Goal: Information Seeking & Learning: Learn about a topic

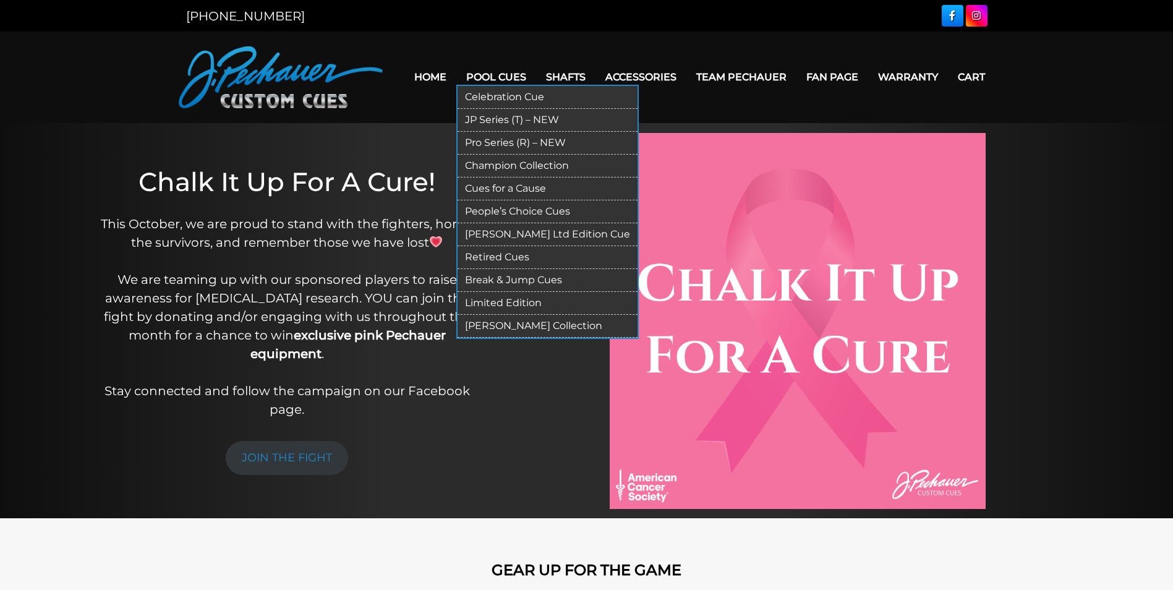
click at [487, 74] on link "Pool Cues" at bounding box center [496, 77] width 80 height 32
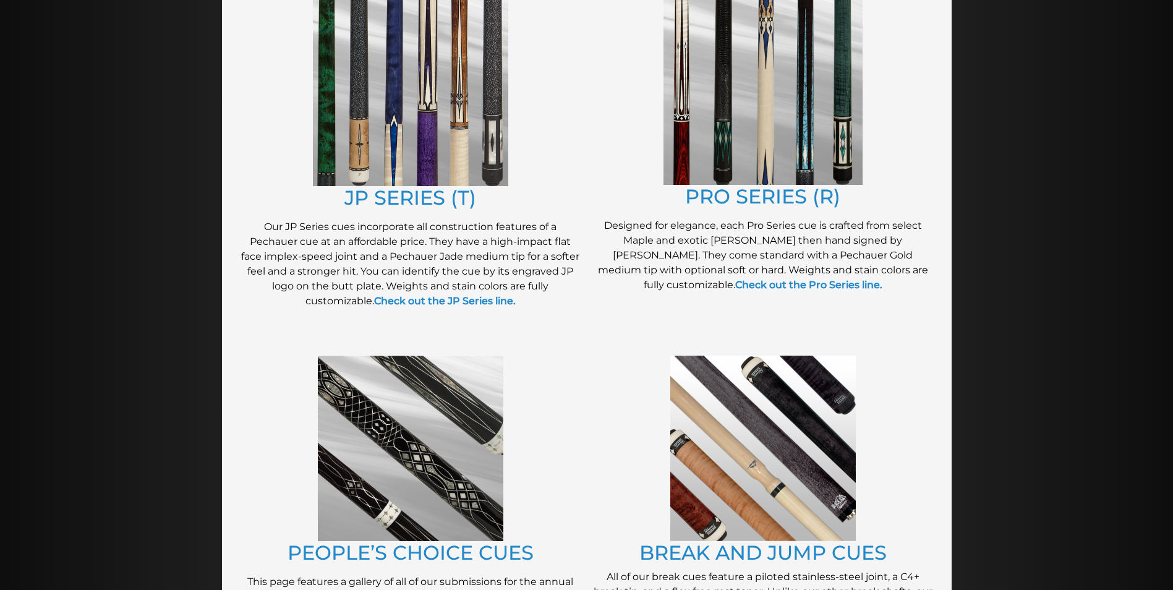
scroll to position [682, 0]
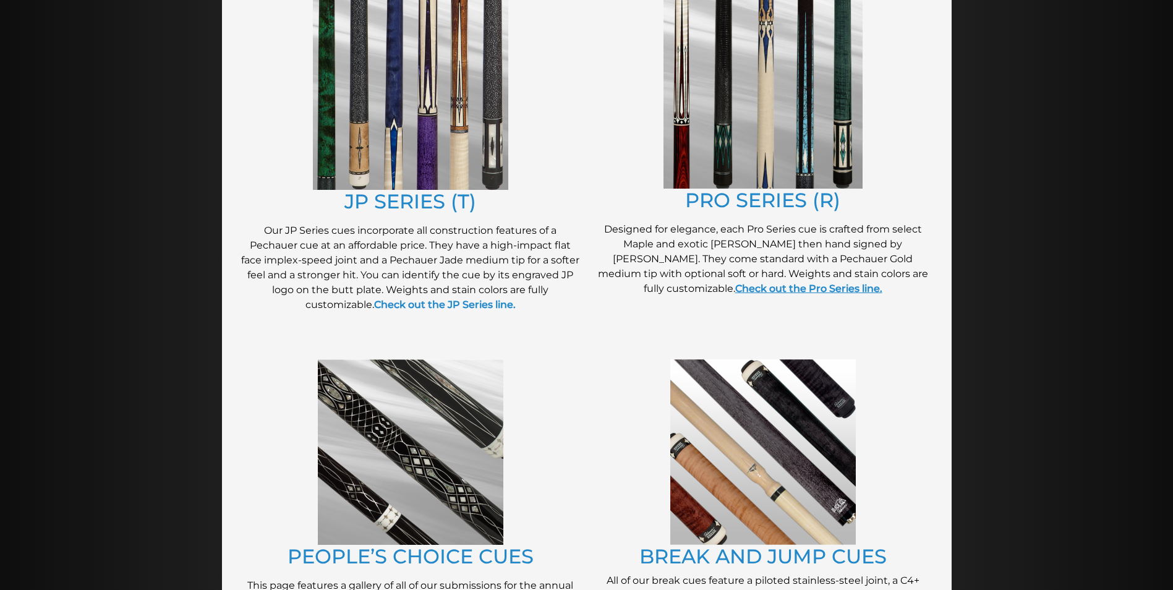
click at [882, 283] on link "Check out the Pro Series line." at bounding box center [808, 289] width 147 height 12
click at [448, 305] on strong "Check out the JP Series line." at bounding box center [445, 305] width 142 height 12
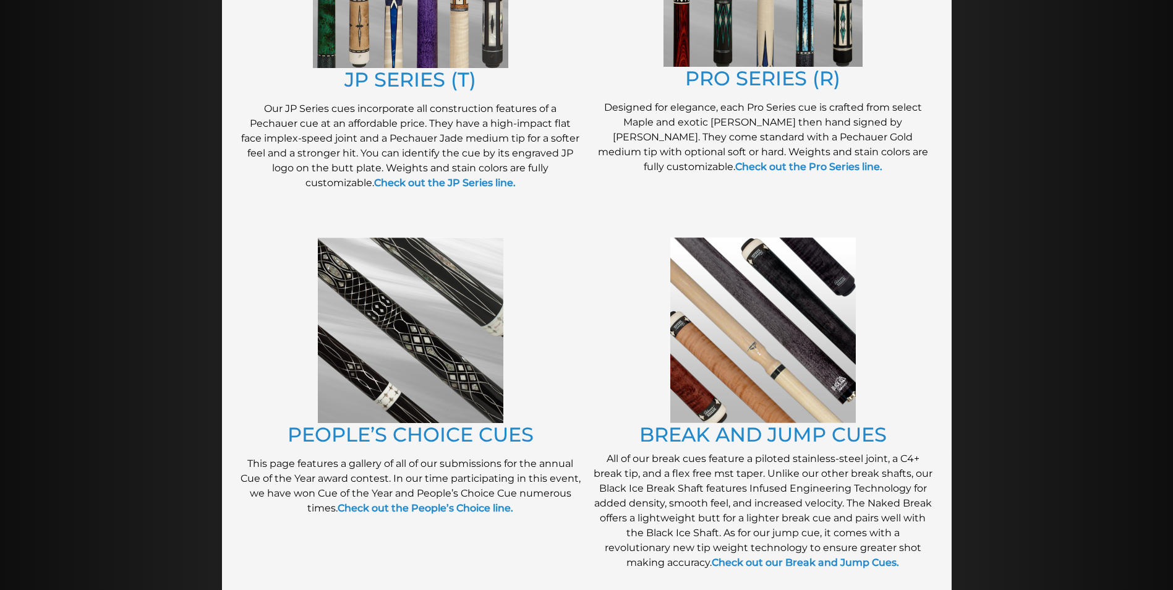
scroll to position [806, 0]
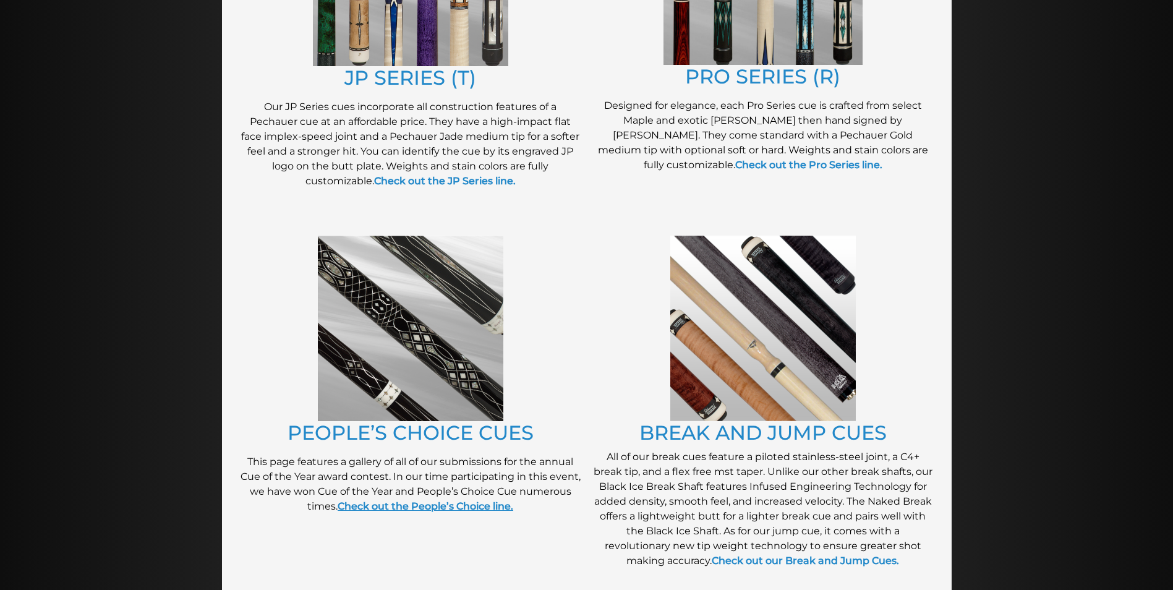
click at [420, 511] on strong "Check out the People’s Choice line." at bounding box center [426, 506] width 176 height 12
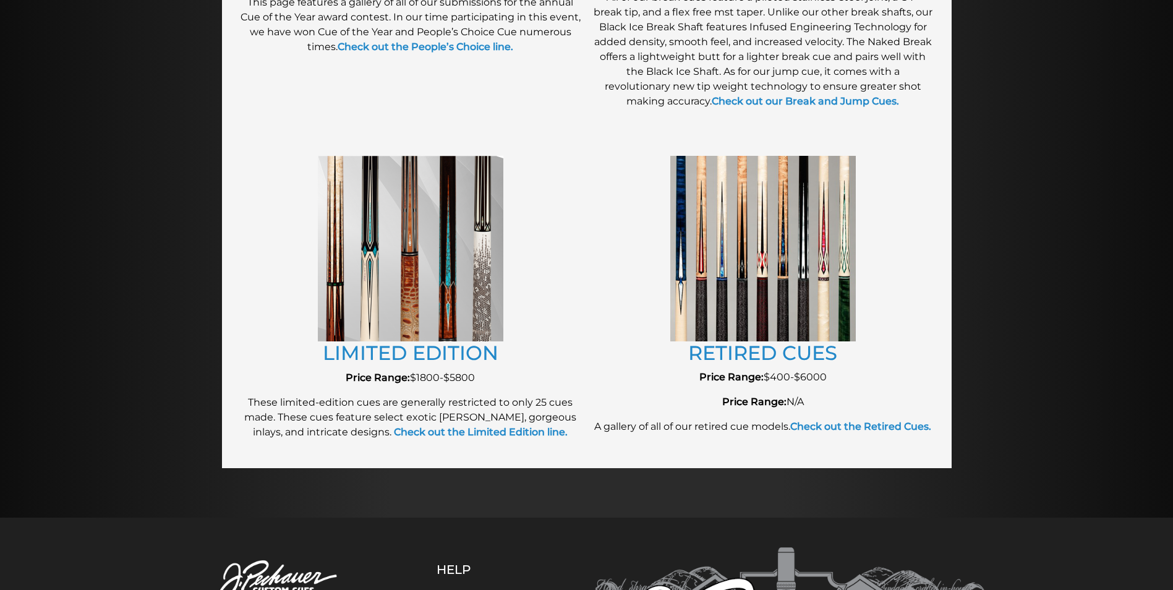
scroll to position [1273, 0]
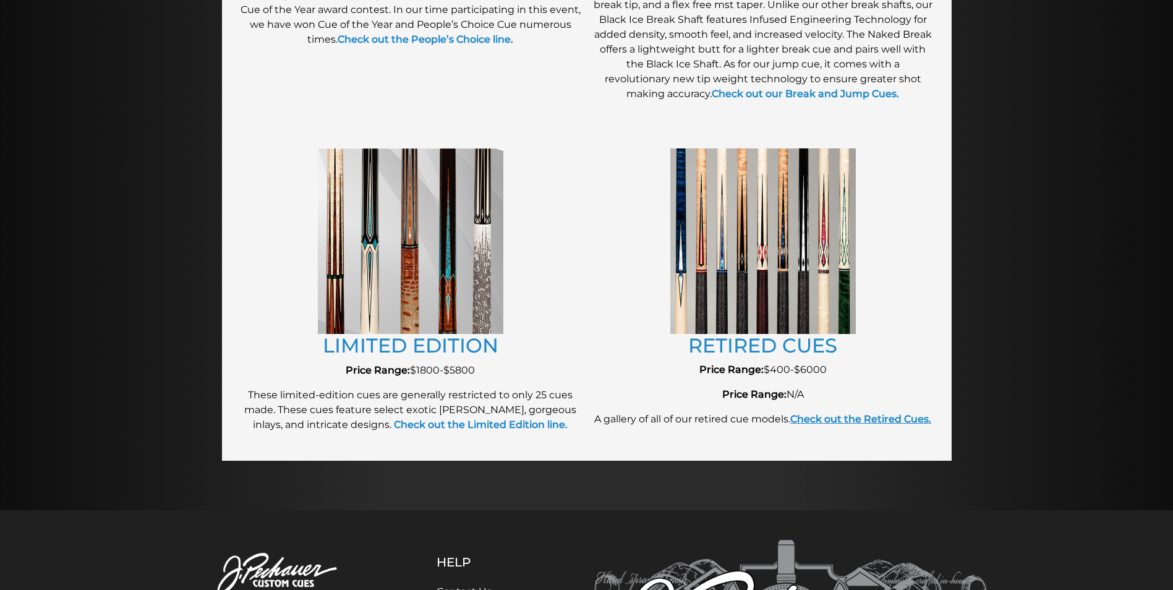
click at [876, 414] on strong "Check out the Retired Cues." at bounding box center [860, 419] width 141 height 12
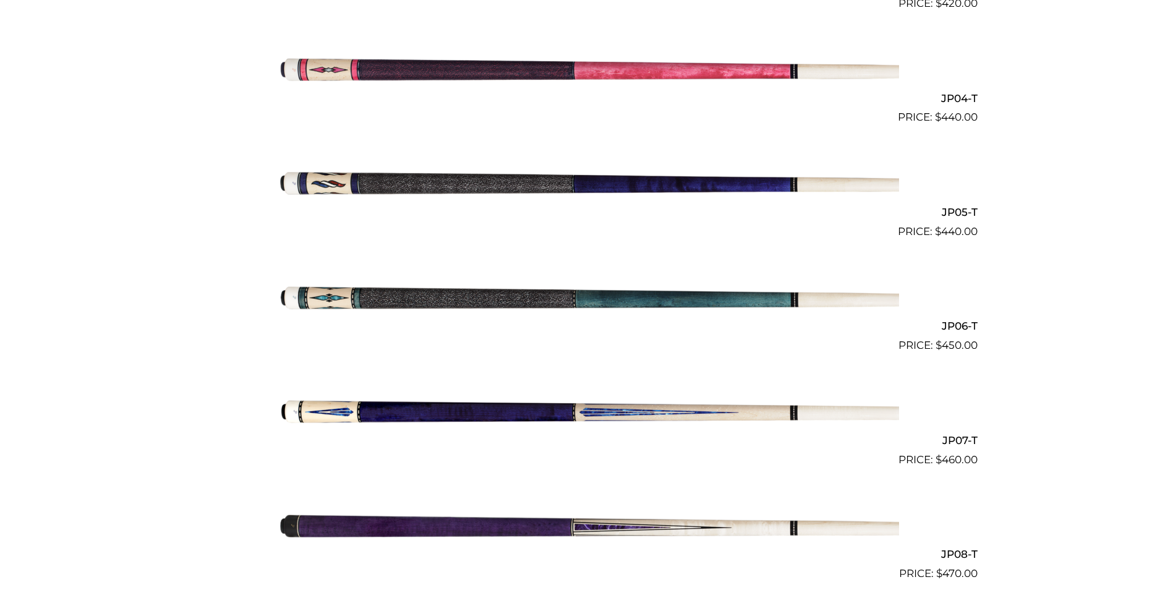
scroll to position [707, 0]
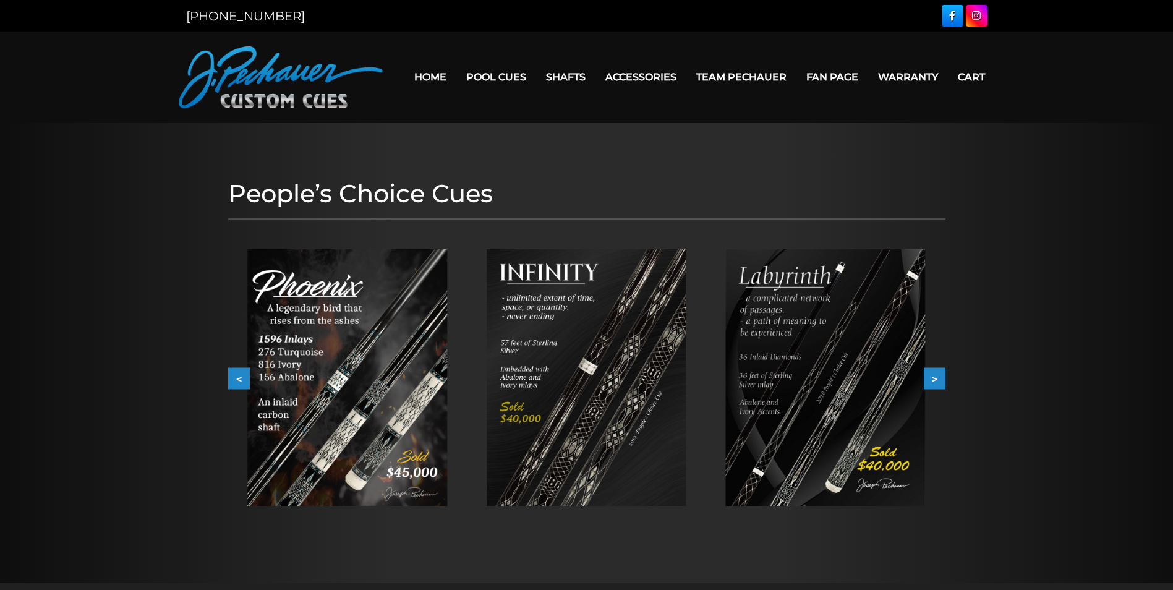
click at [936, 377] on button ">" at bounding box center [935, 379] width 22 height 22
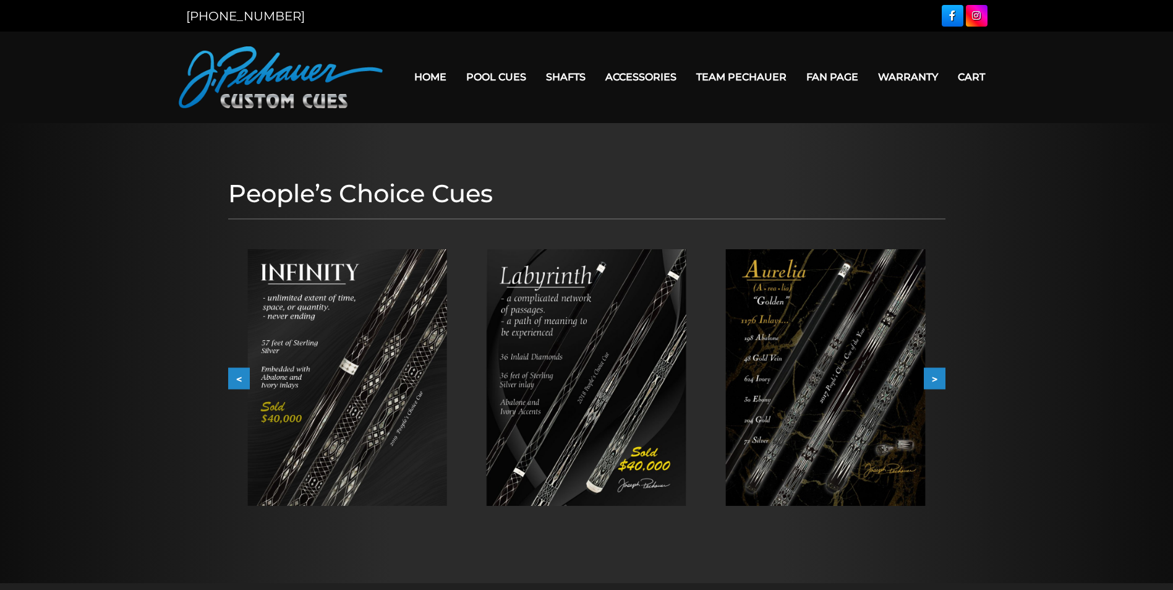
click at [239, 378] on button "<" at bounding box center [239, 379] width 22 height 22
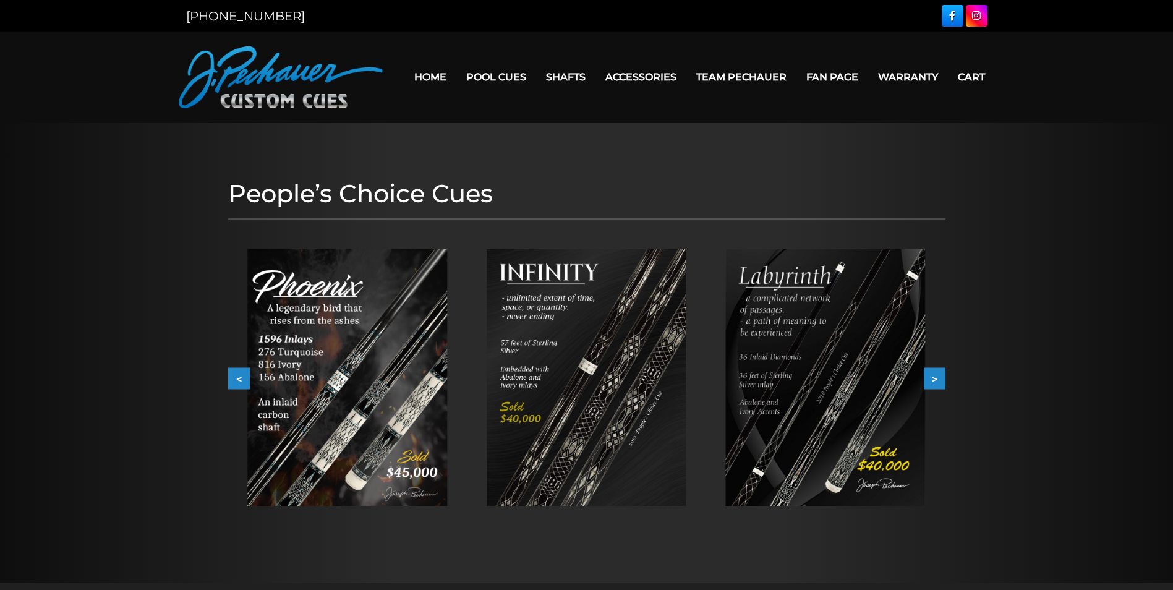
click at [239, 378] on button "<" at bounding box center [239, 379] width 22 height 22
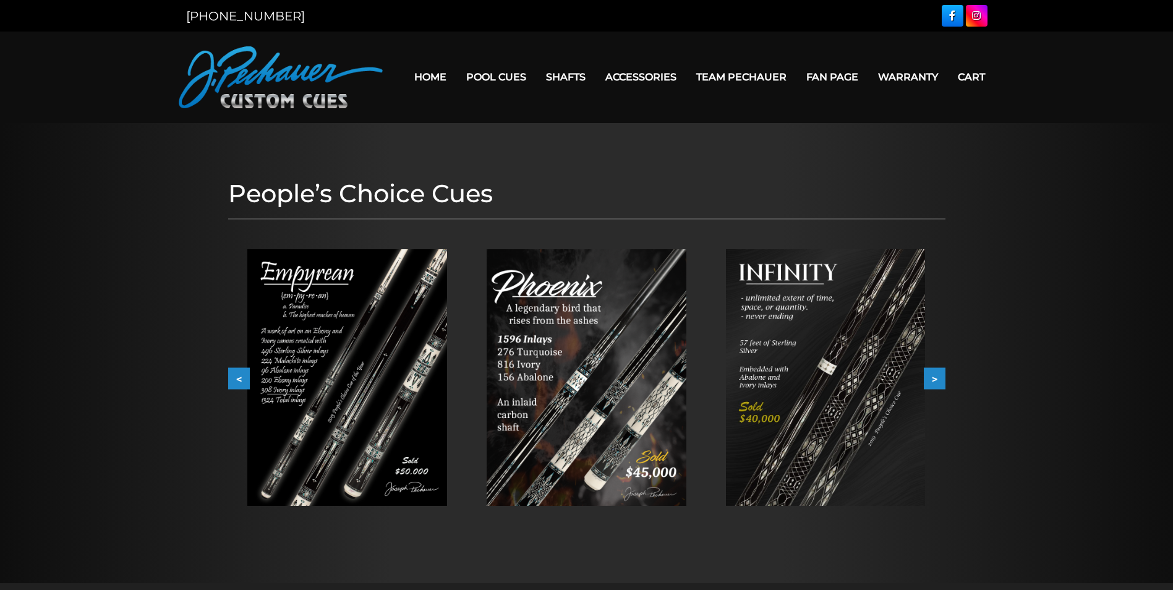
click at [238, 376] on button "<" at bounding box center [239, 379] width 22 height 22
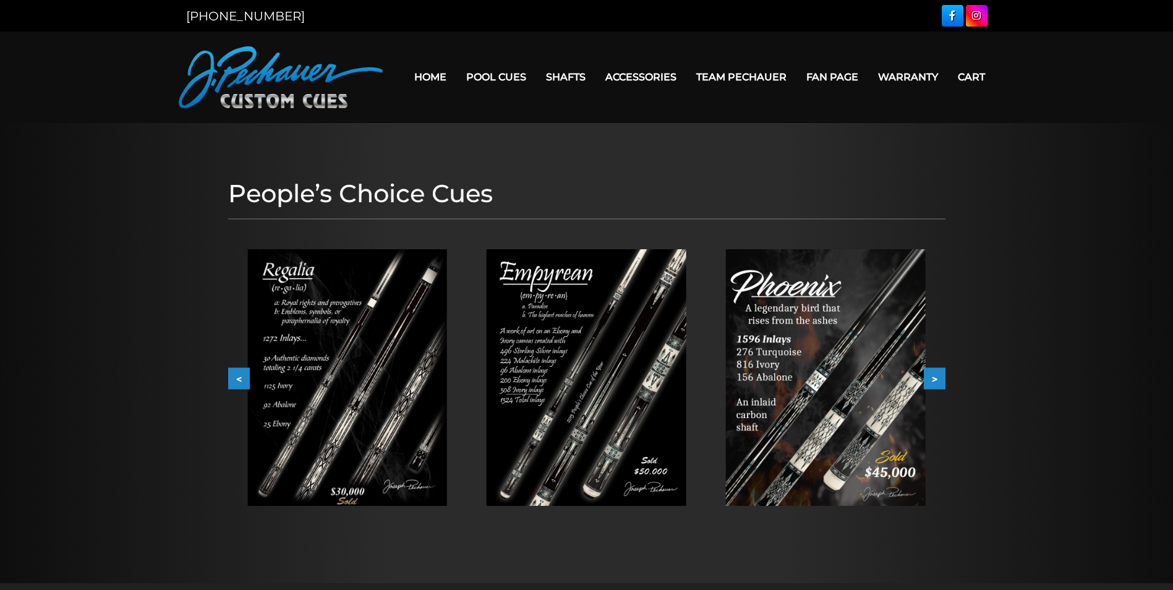
click at [238, 376] on button "<" at bounding box center [239, 379] width 22 height 22
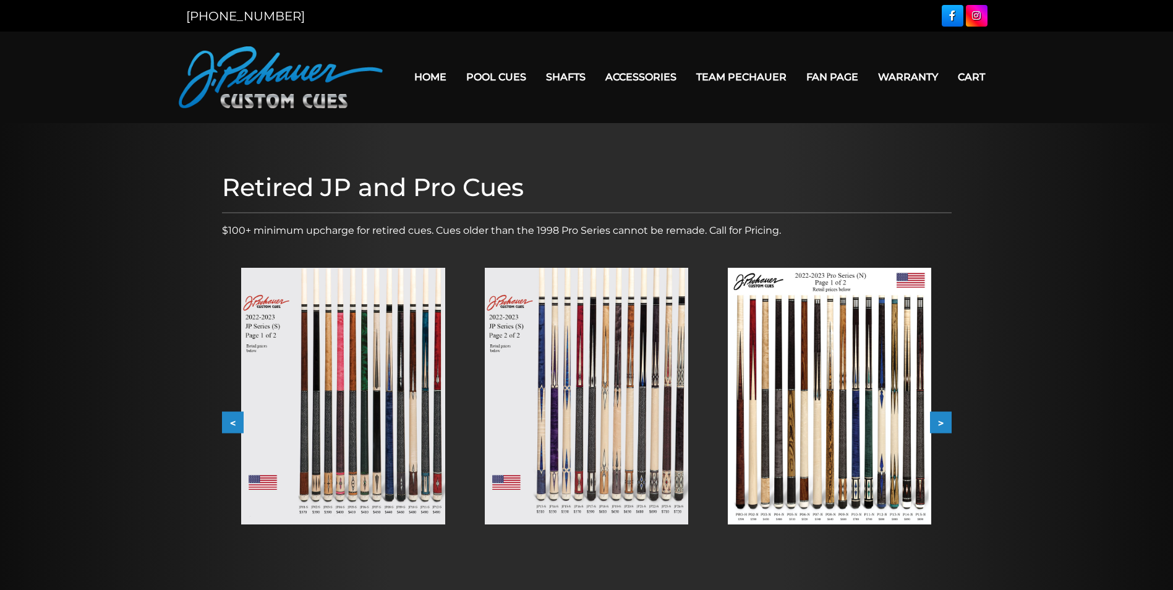
click at [346, 401] on img at bounding box center [342, 396] width 203 height 257
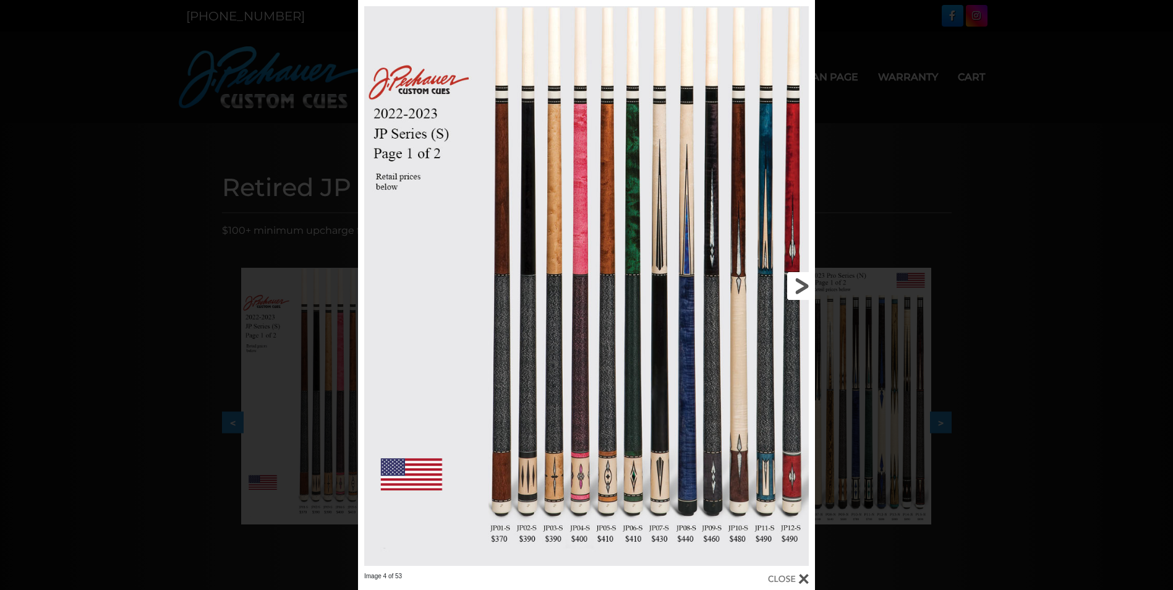
click at [795, 286] on link at bounding box center [712, 286] width 206 height 572
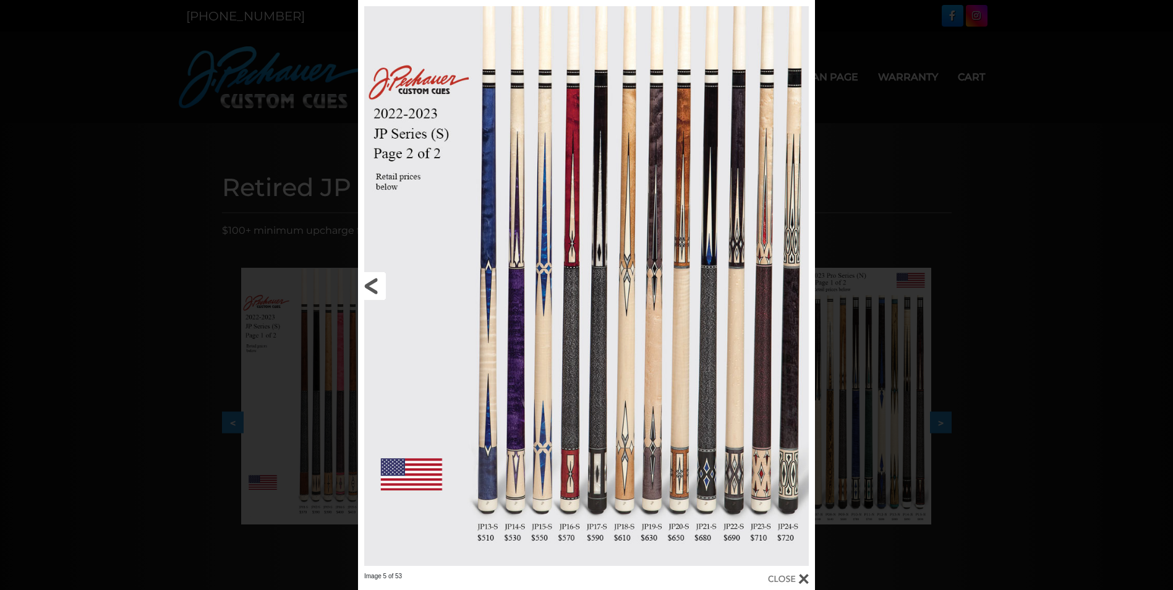
click at [372, 280] on link at bounding box center [461, 286] width 206 height 572
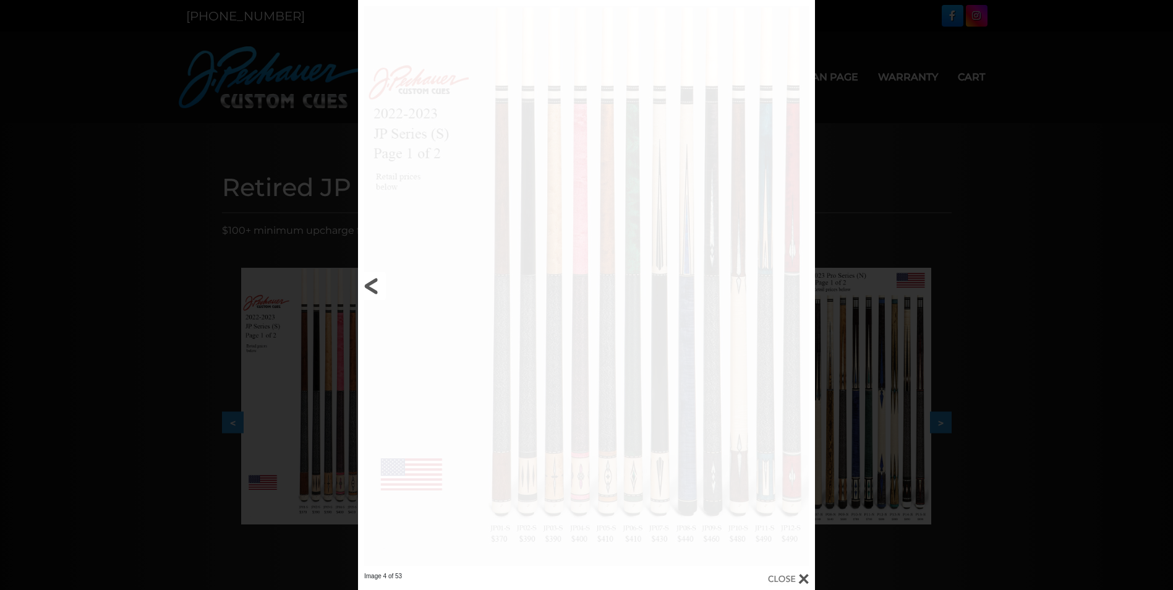
click at [372, 280] on link at bounding box center [461, 286] width 206 height 572
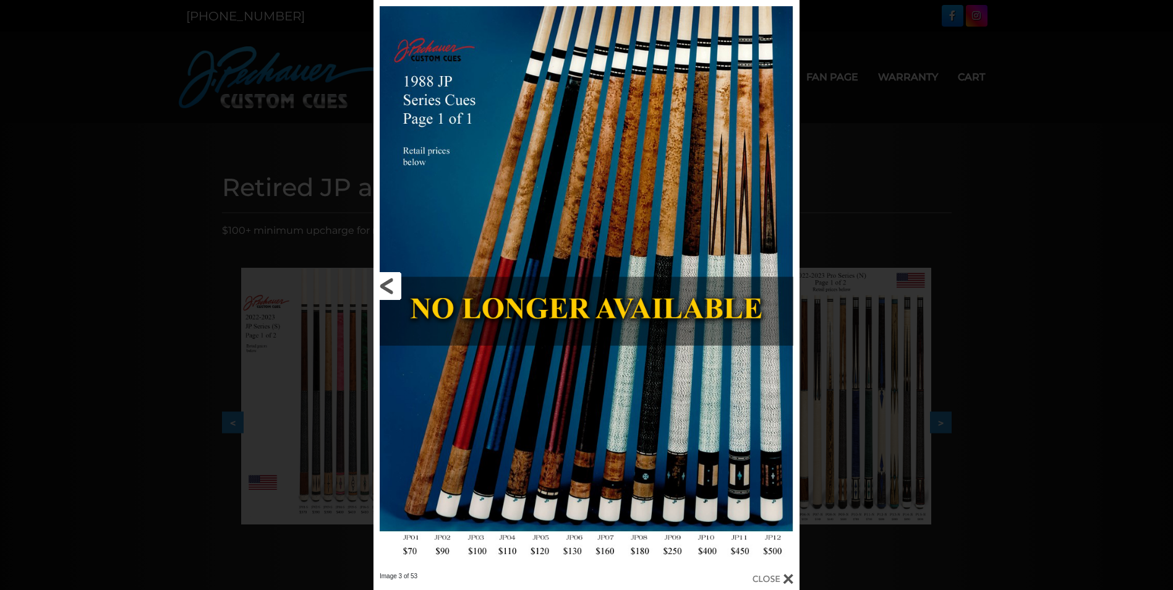
click at [388, 281] on link at bounding box center [469, 286] width 192 height 572
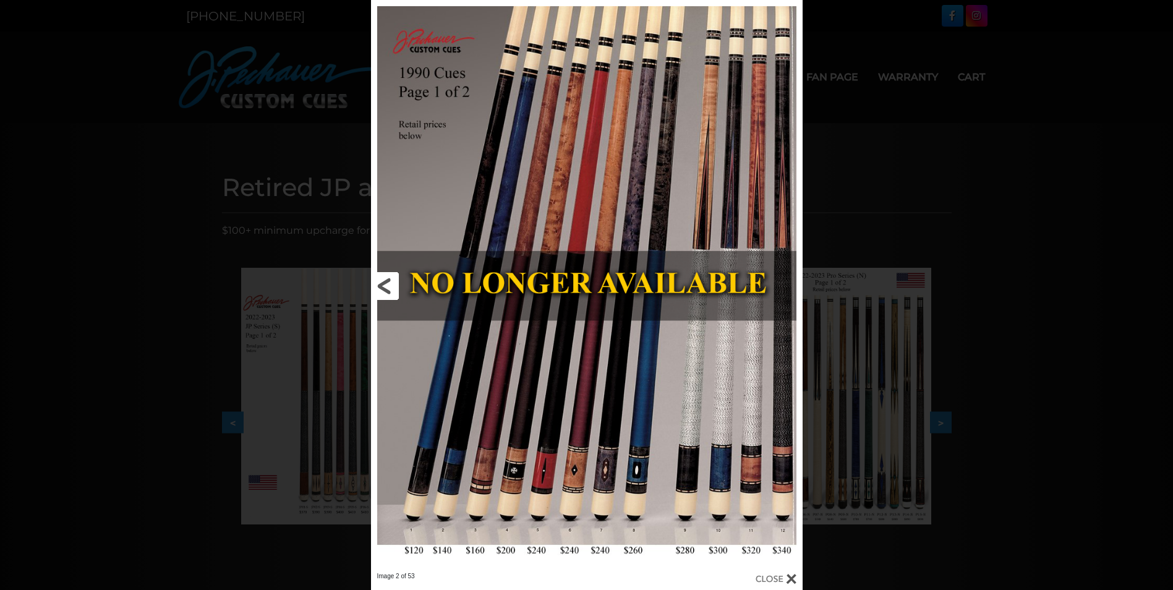
click at [387, 281] on link at bounding box center [468, 286] width 194 height 572
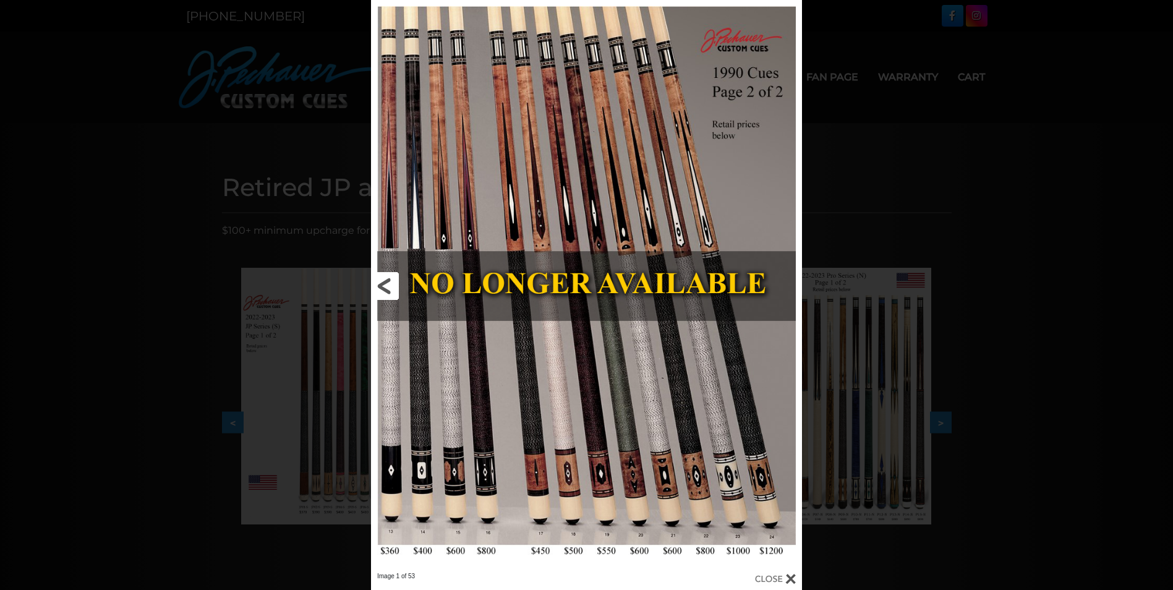
click at [387, 281] on link at bounding box center [468, 286] width 194 height 572
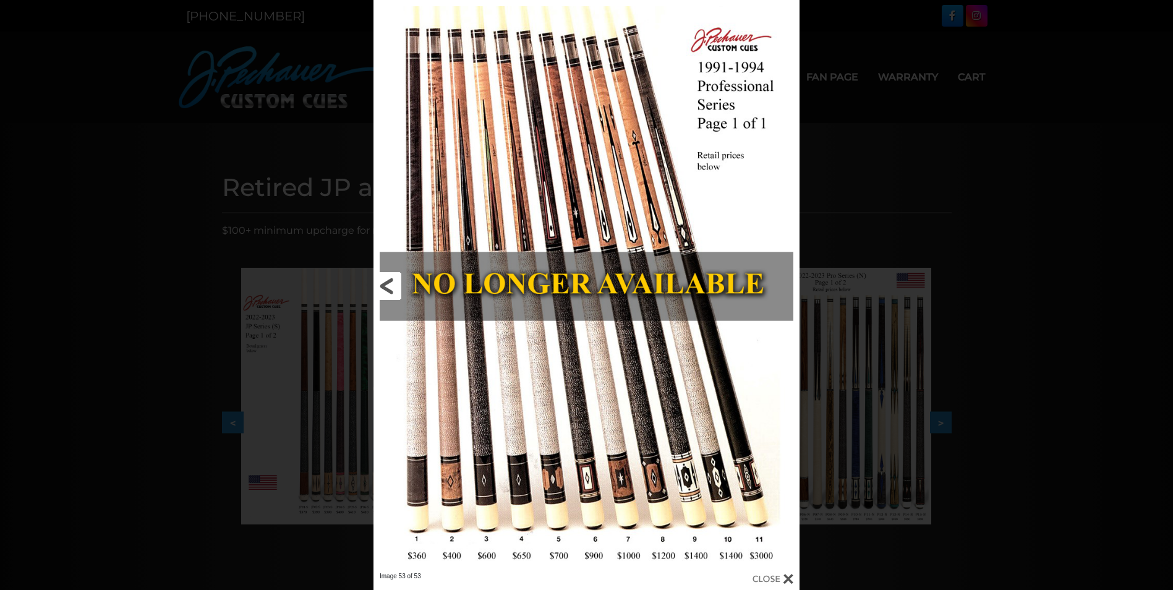
click at [387, 281] on link at bounding box center [469, 286] width 192 height 572
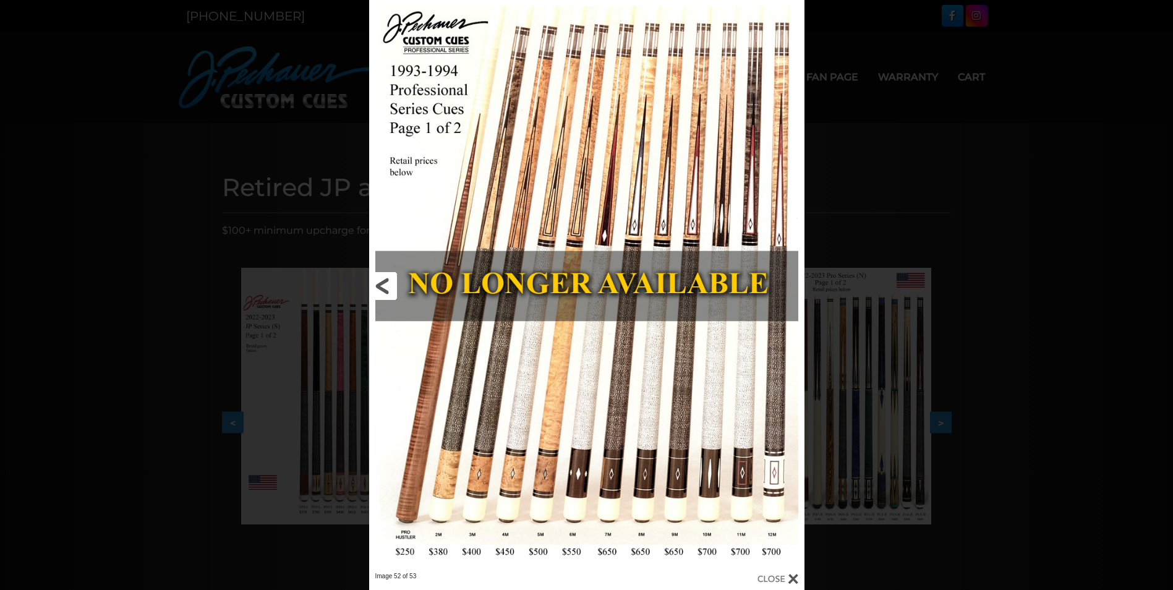
click at [387, 281] on link at bounding box center [467, 286] width 196 height 572
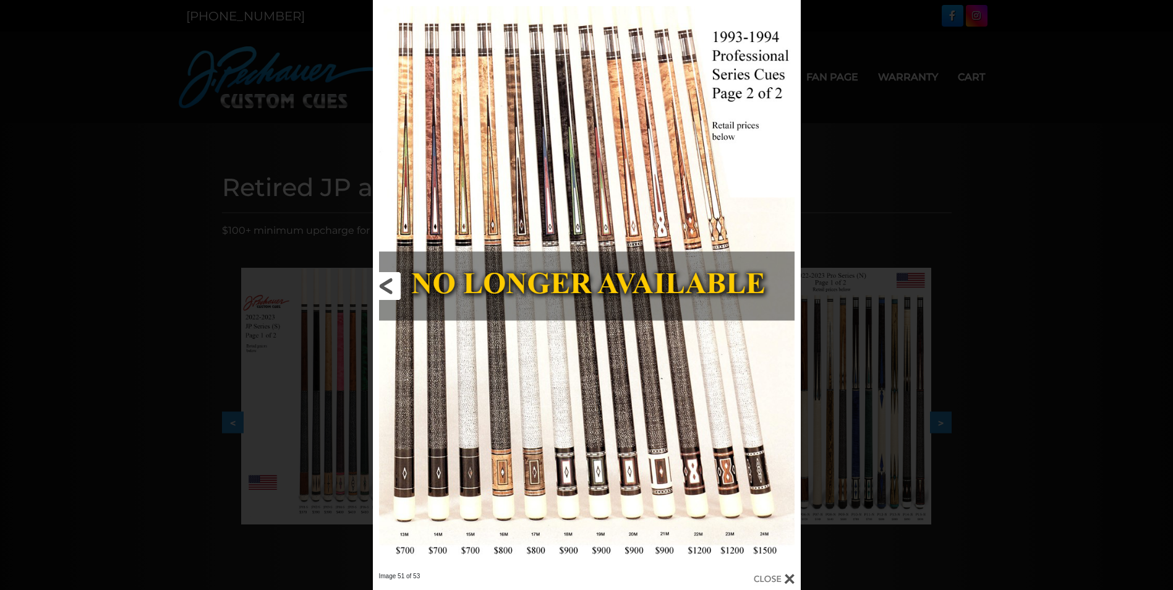
click at [387, 281] on link at bounding box center [469, 286] width 192 height 572
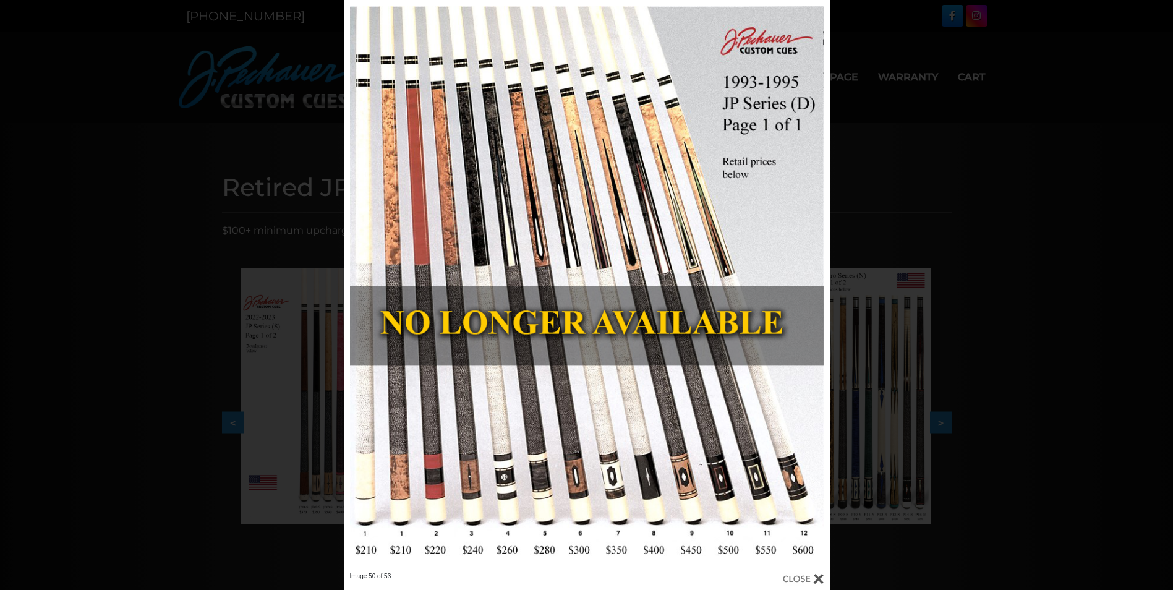
click at [802, 578] on div at bounding box center [803, 579] width 41 height 14
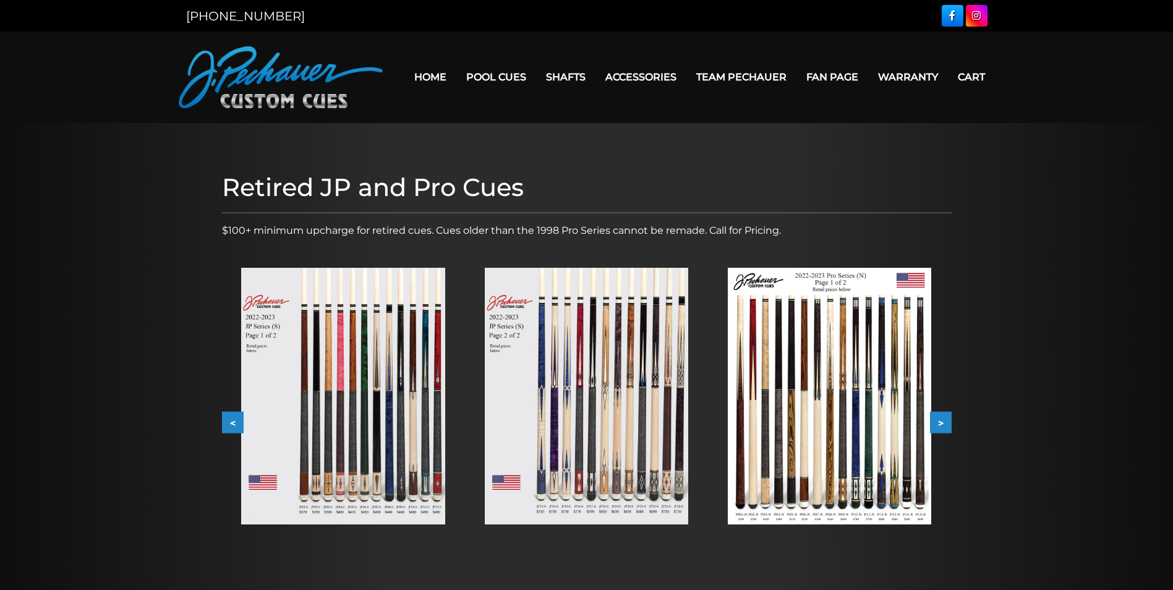
click at [425, 75] on link "Home" at bounding box center [430, 77] width 52 height 32
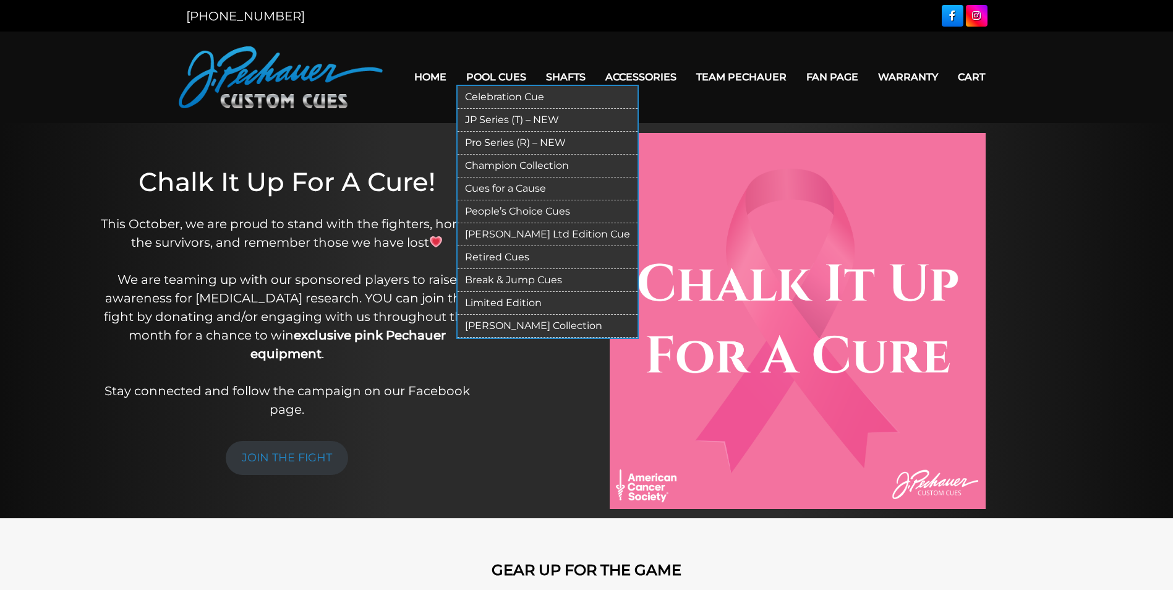
click at [501, 253] on link "Retired Cues" at bounding box center [548, 257] width 180 height 23
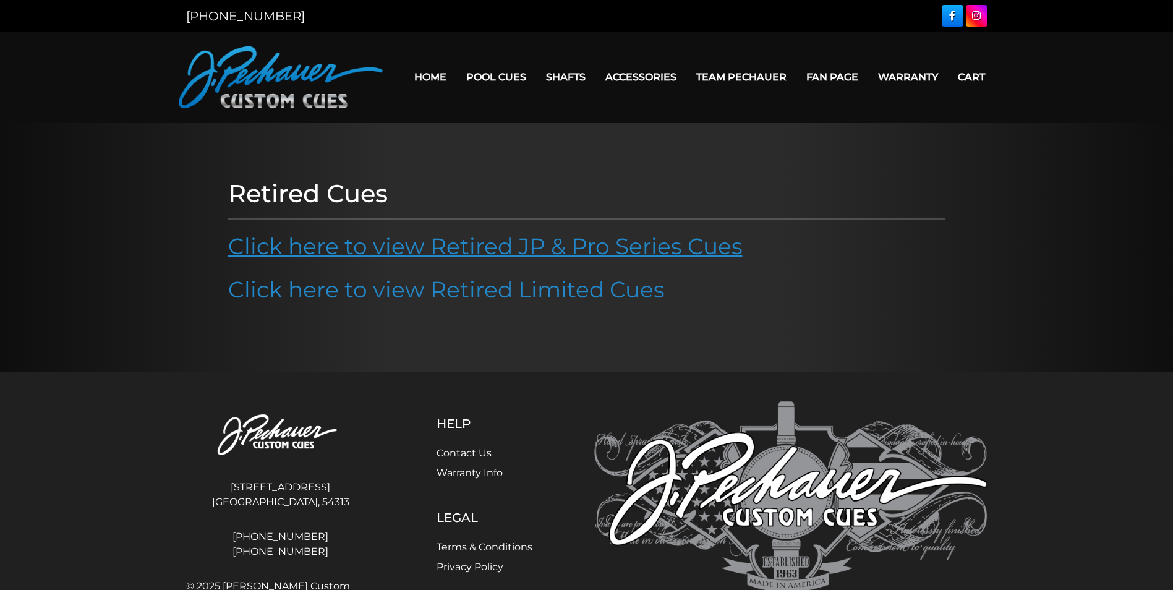
click at [471, 249] on link "Click here to view Retired JP & Pro Series Cues" at bounding box center [485, 245] width 514 height 27
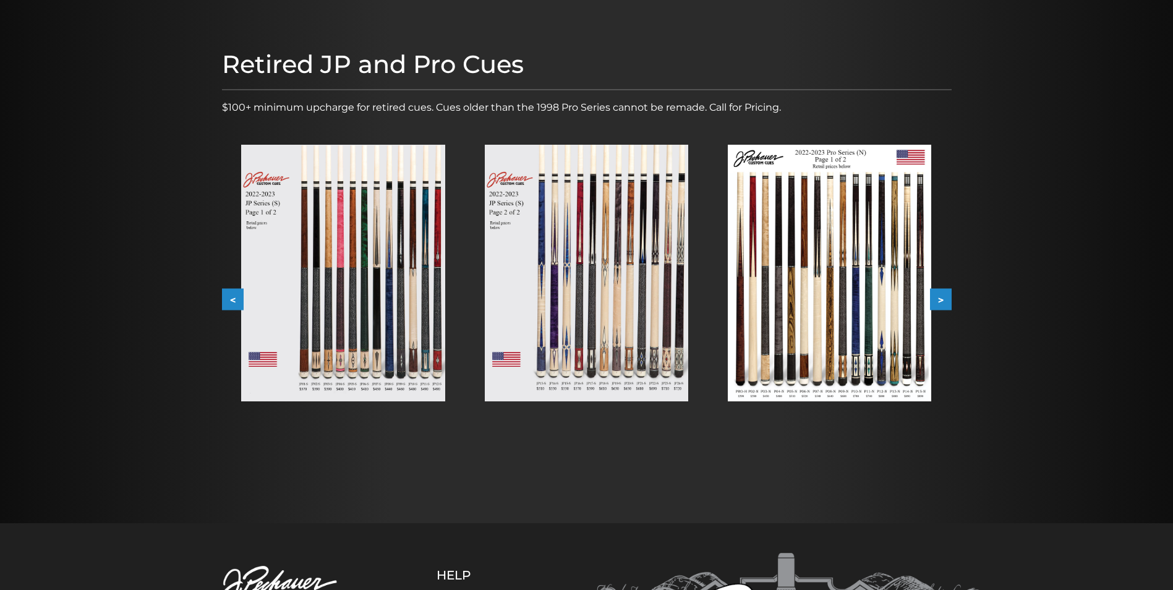
scroll to position [124, 0]
click at [375, 294] on img at bounding box center [342, 272] width 203 height 257
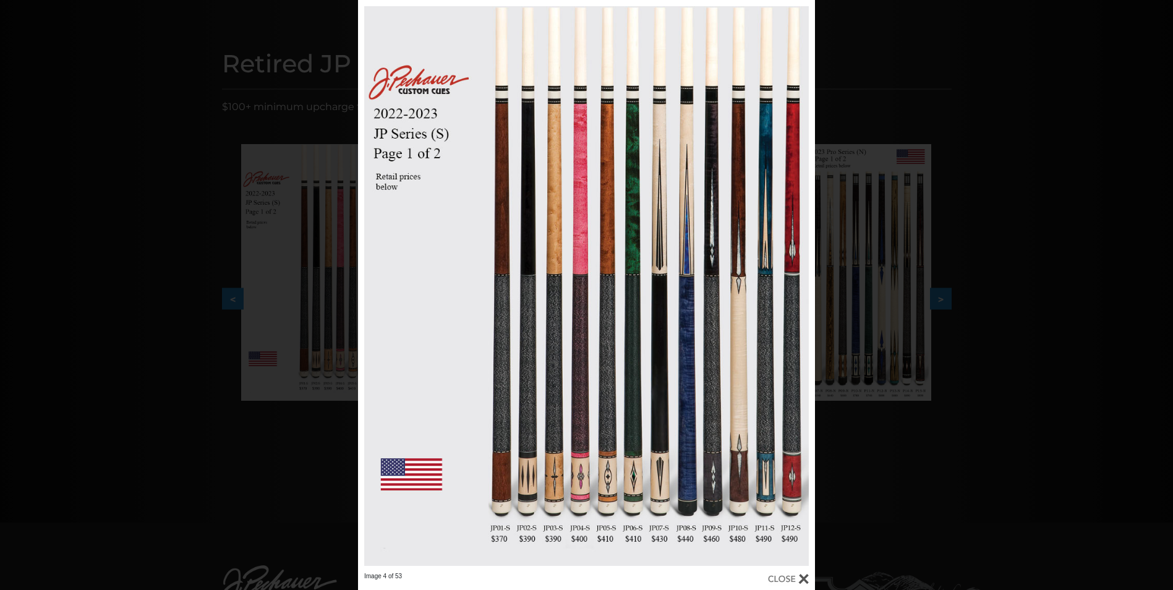
click at [785, 580] on div at bounding box center [788, 579] width 41 height 14
